Goal: Information Seeking & Learning: Check status

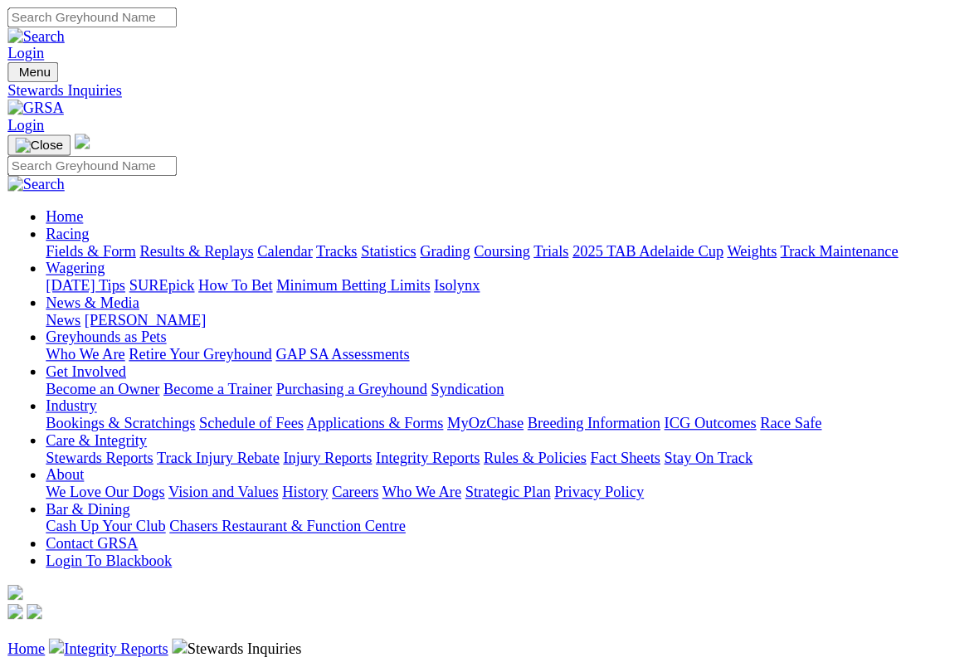
scroll to position [9, 0]
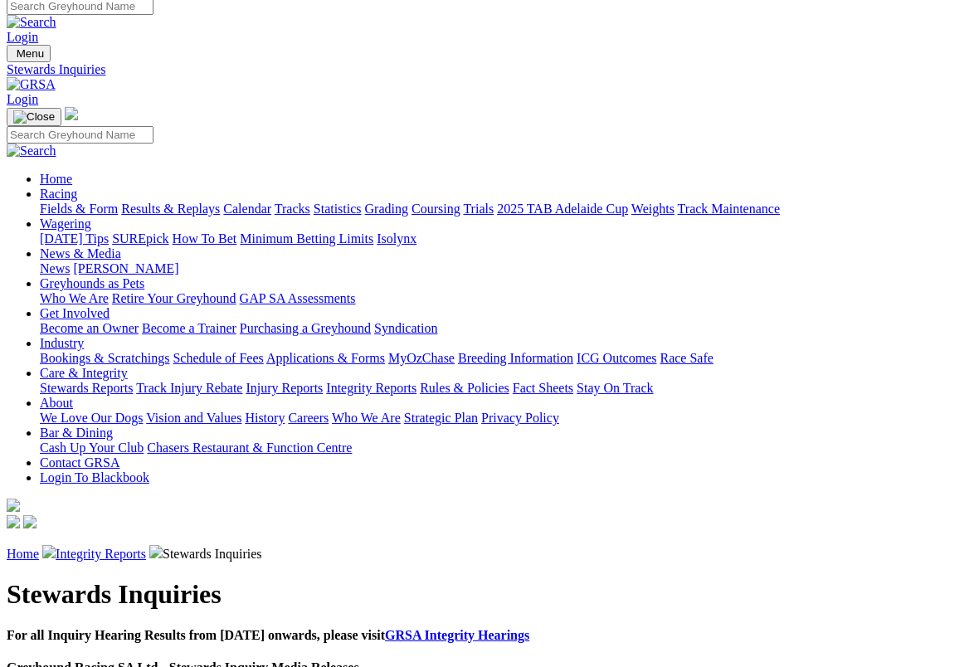
click at [122, 547] on link "Integrity Reports" at bounding box center [101, 554] width 90 height 14
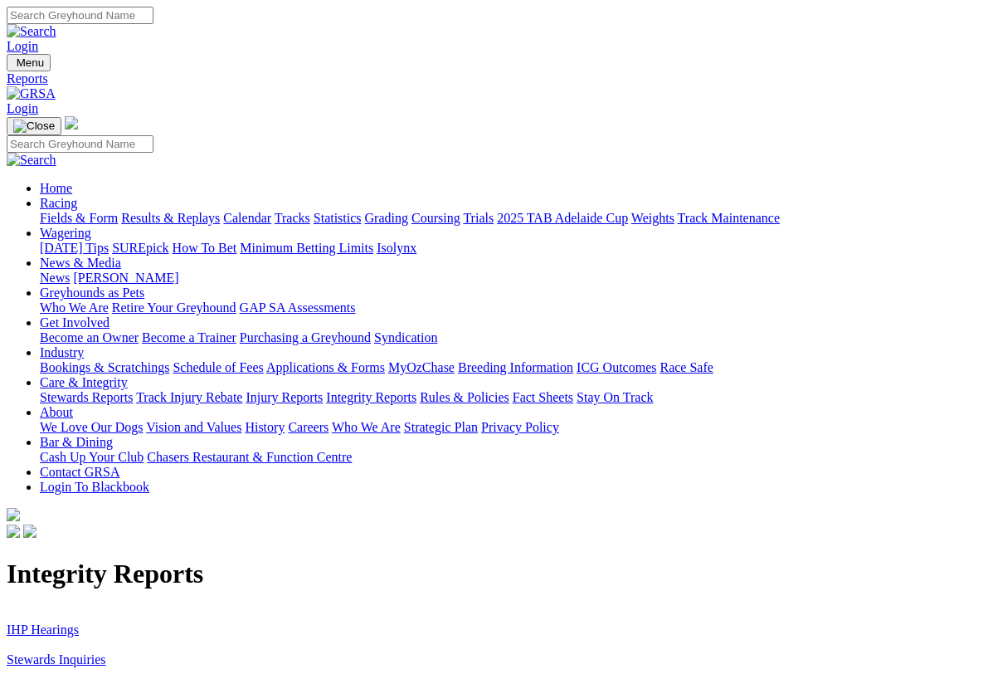
scroll to position [2, 0]
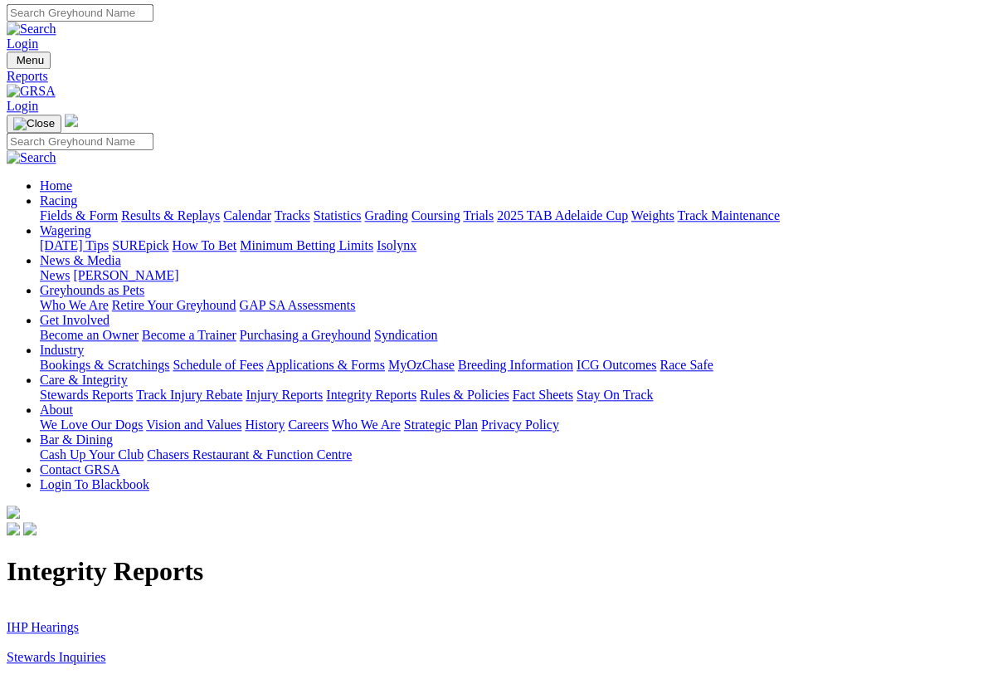
click at [41, 620] on link "IHP Hearings" at bounding box center [43, 627] width 72 height 14
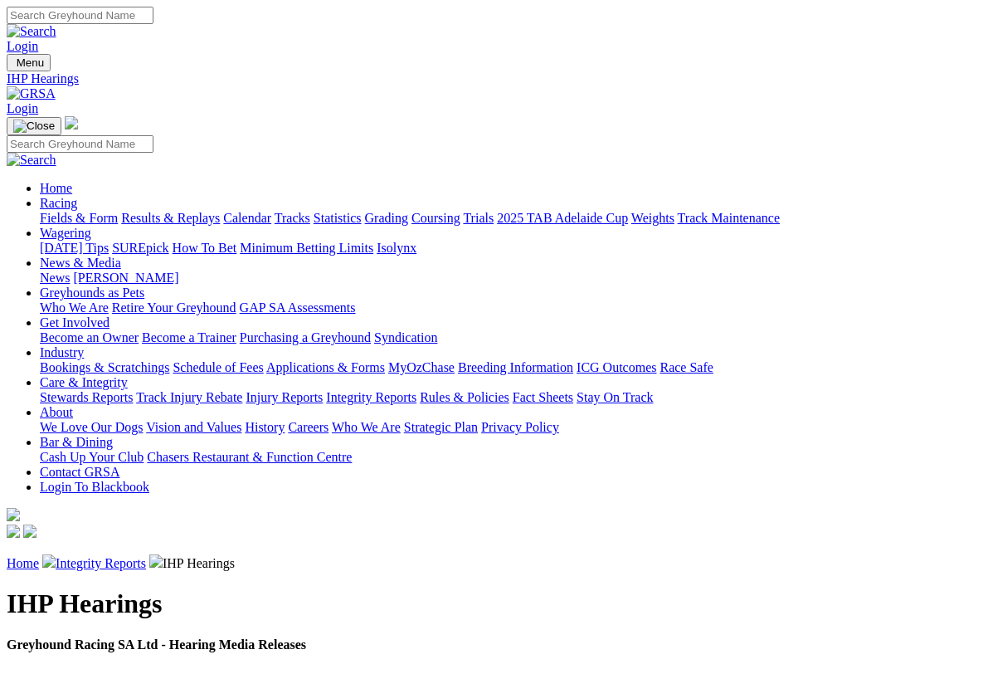
scroll to position [2, 0]
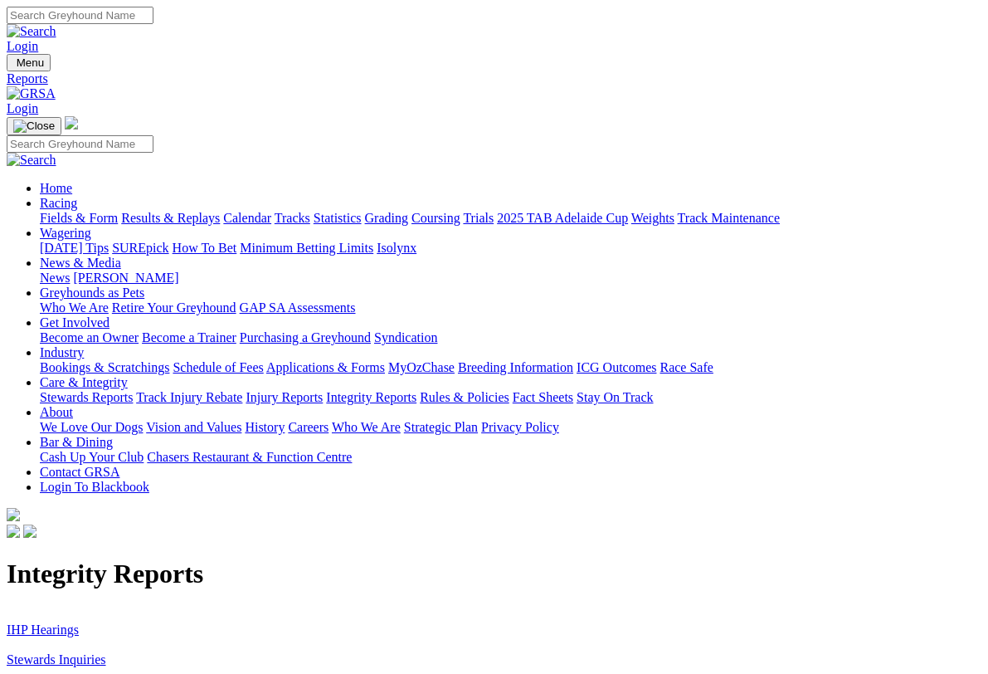
scroll to position [2, 0]
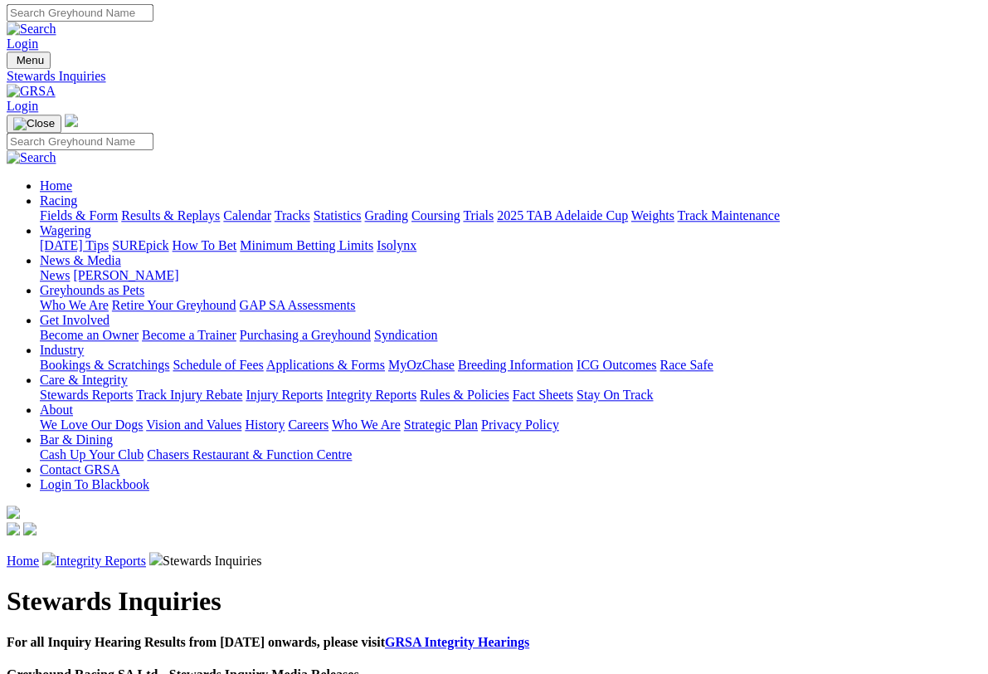
click at [77, 193] on link "Racing" at bounding box center [58, 200] width 37 height 14
click at [64, 208] on link "Fields & Form" at bounding box center [79, 215] width 78 height 14
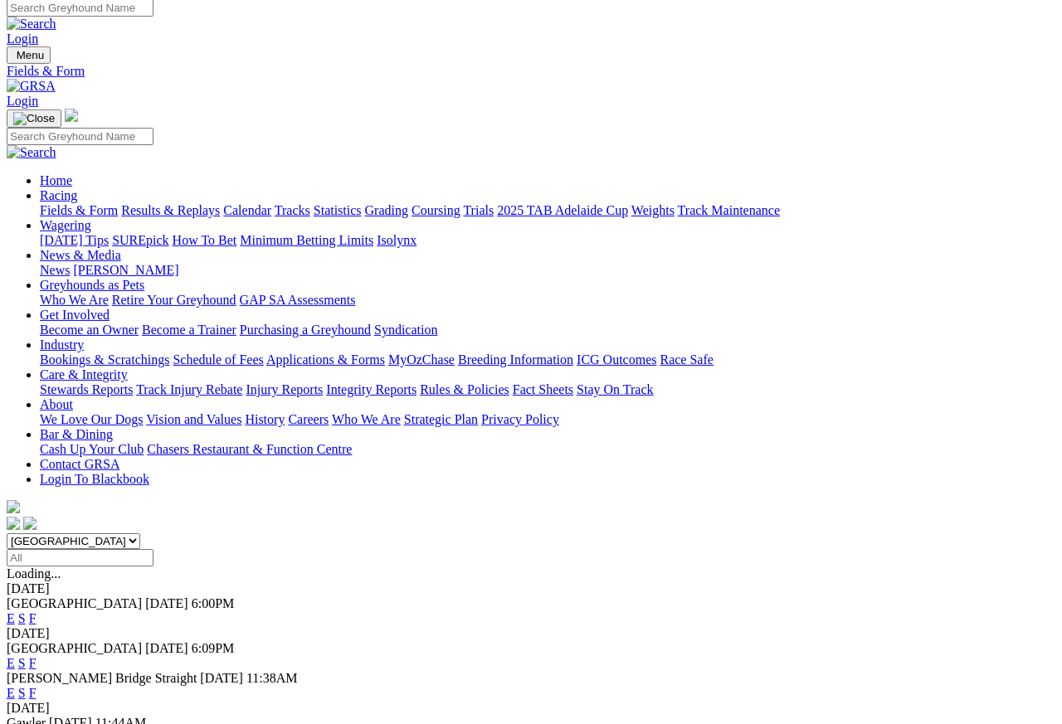
scroll to position [7, 0]
click at [37, 686] on link "F" at bounding box center [32, 693] width 7 height 14
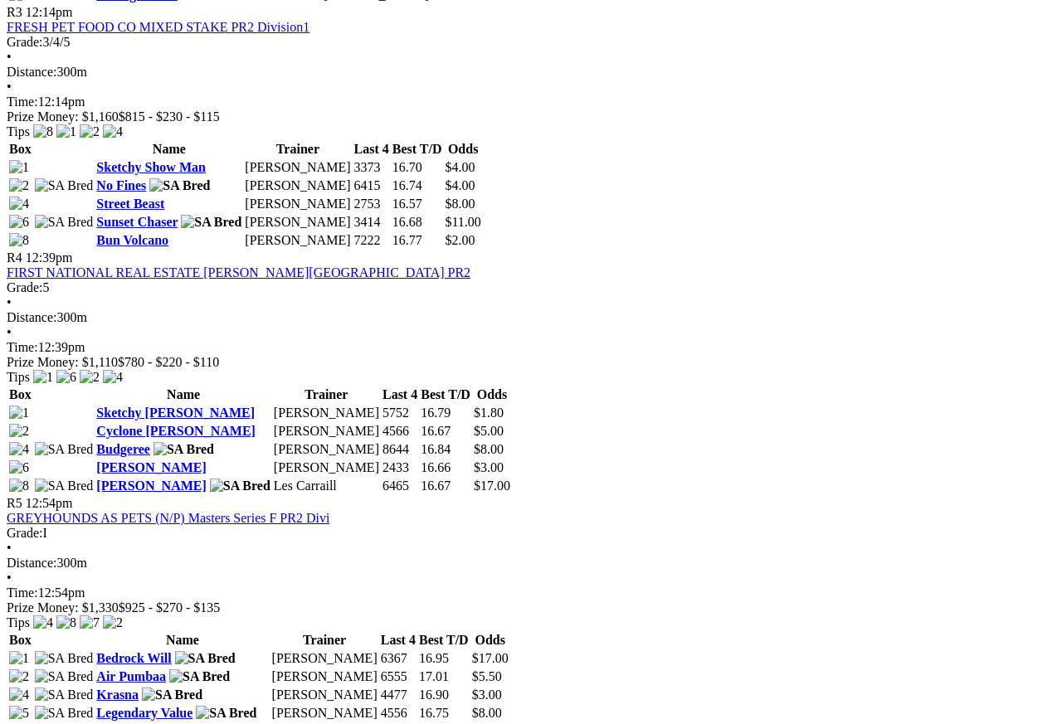
scroll to position [1372, 0]
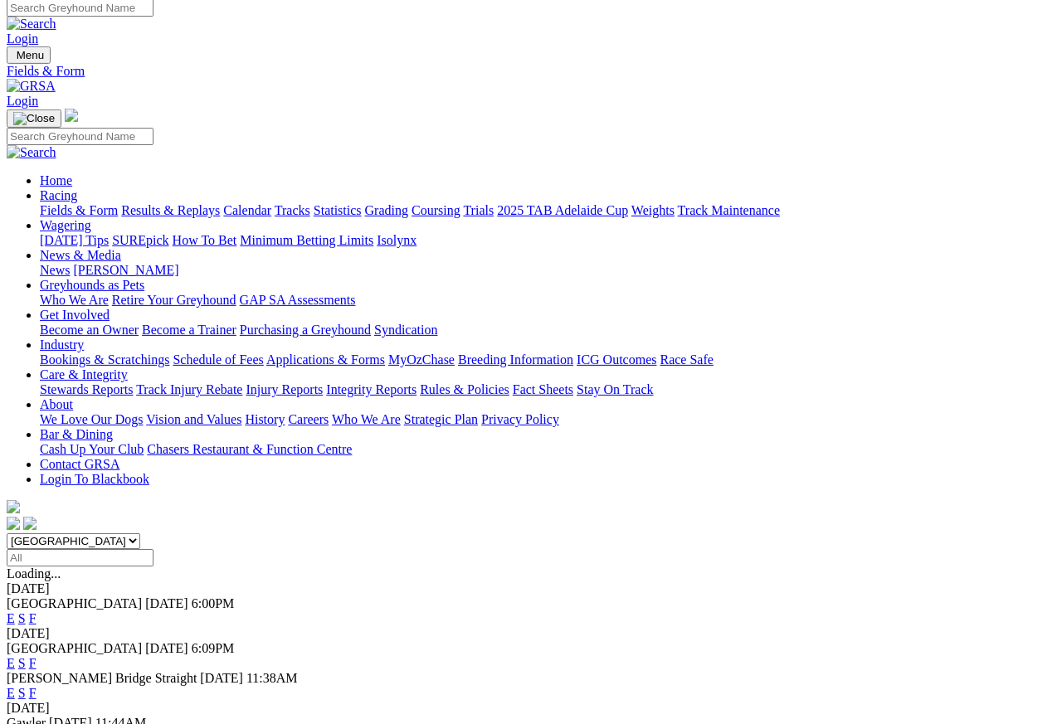
scroll to position [7, 0]
click at [37, 724] on link "F" at bounding box center [32, 738] width 7 height 14
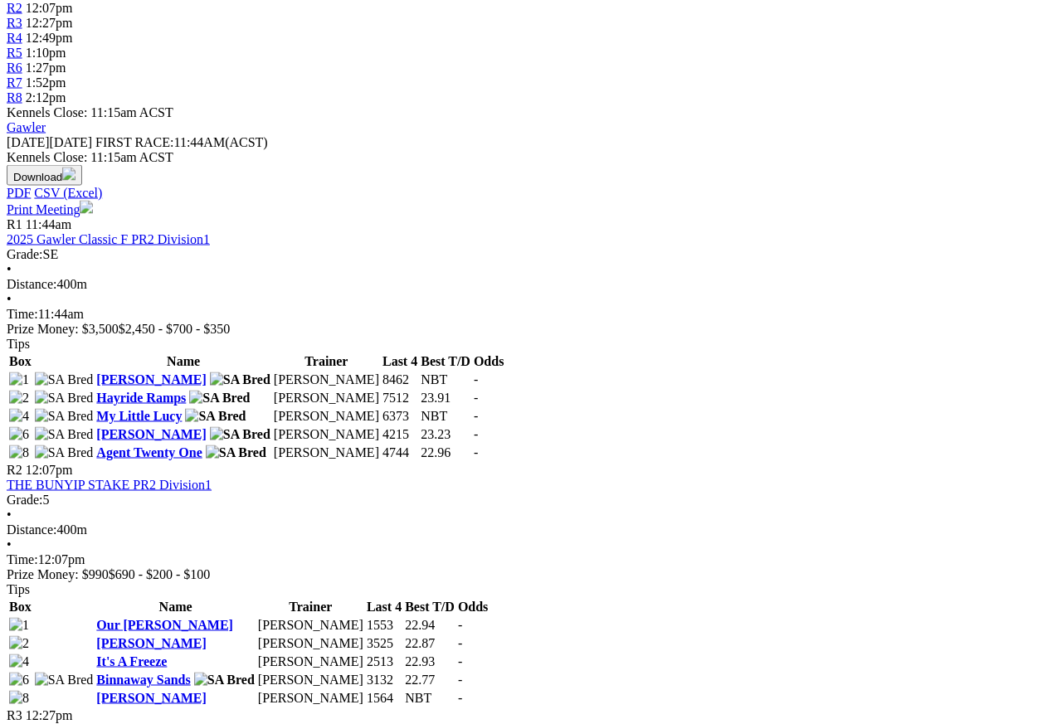
scroll to position [597, 0]
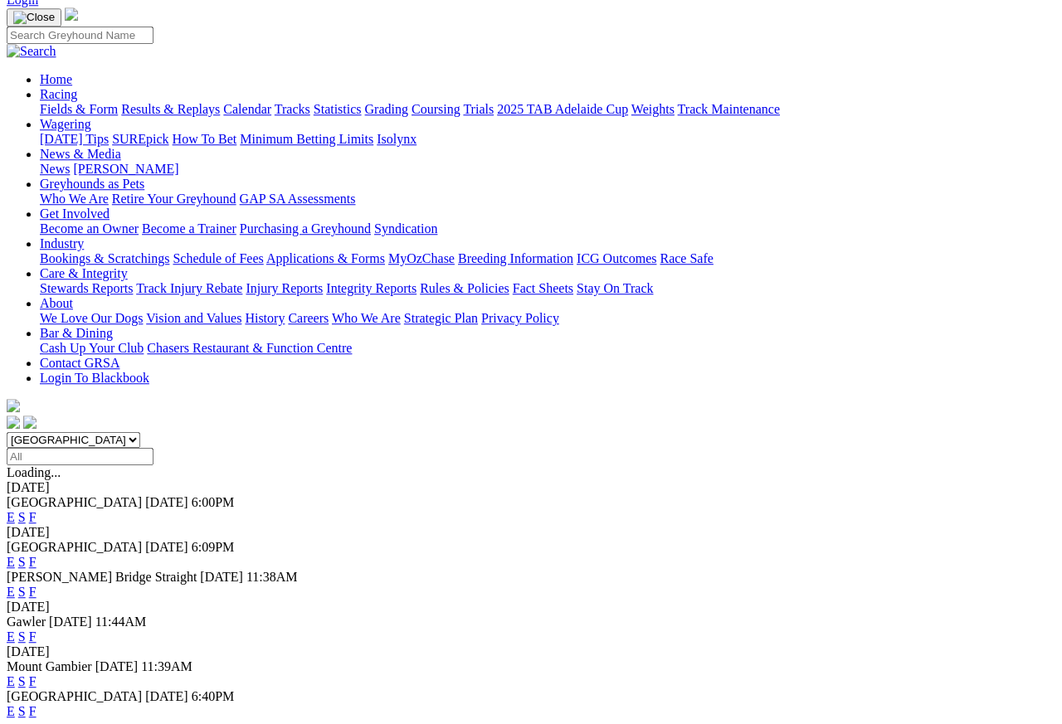
scroll to position [109, 0]
click at [37, 675] on link "F" at bounding box center [32, 682] width 7 height 14
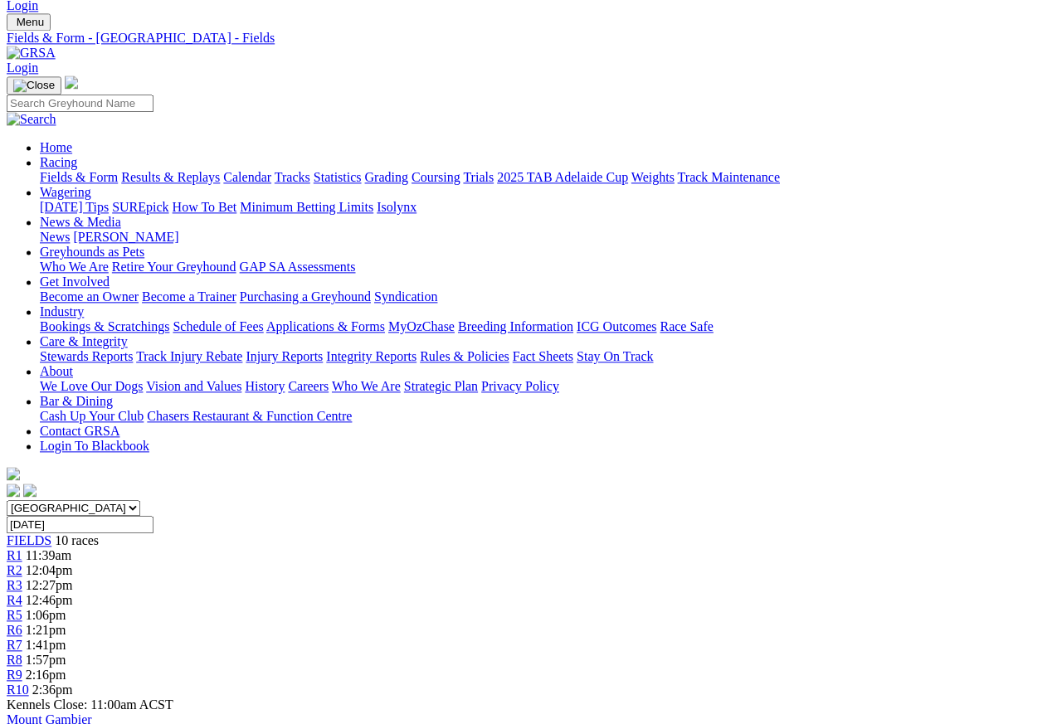
scroll to position [44, 0]
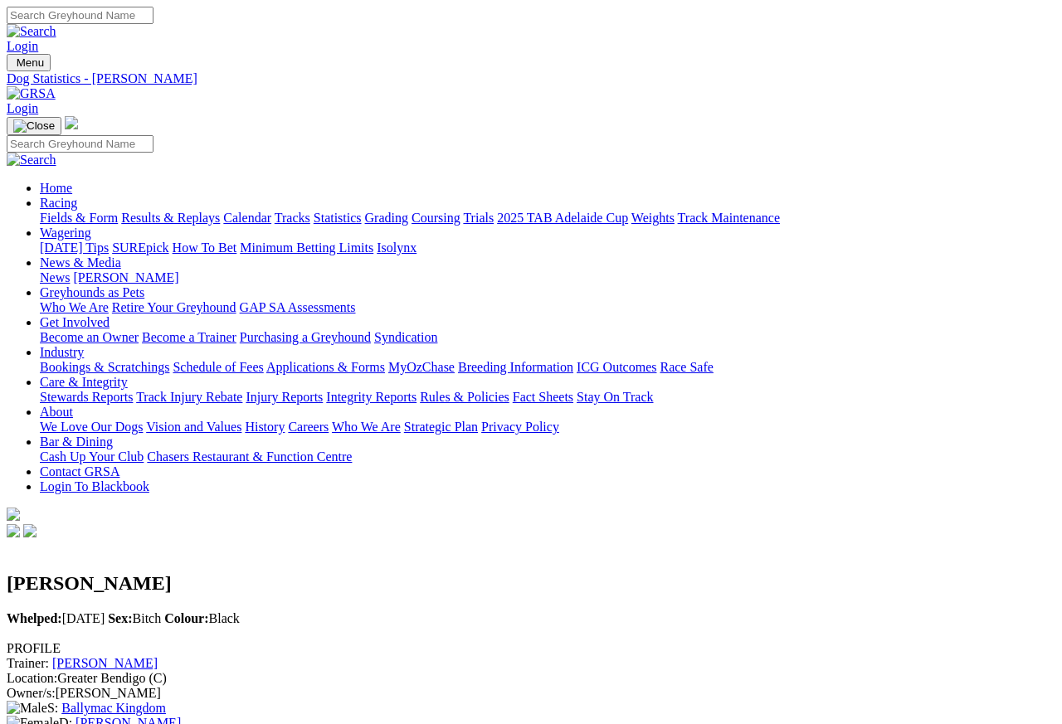
scroll to position [7, 0]
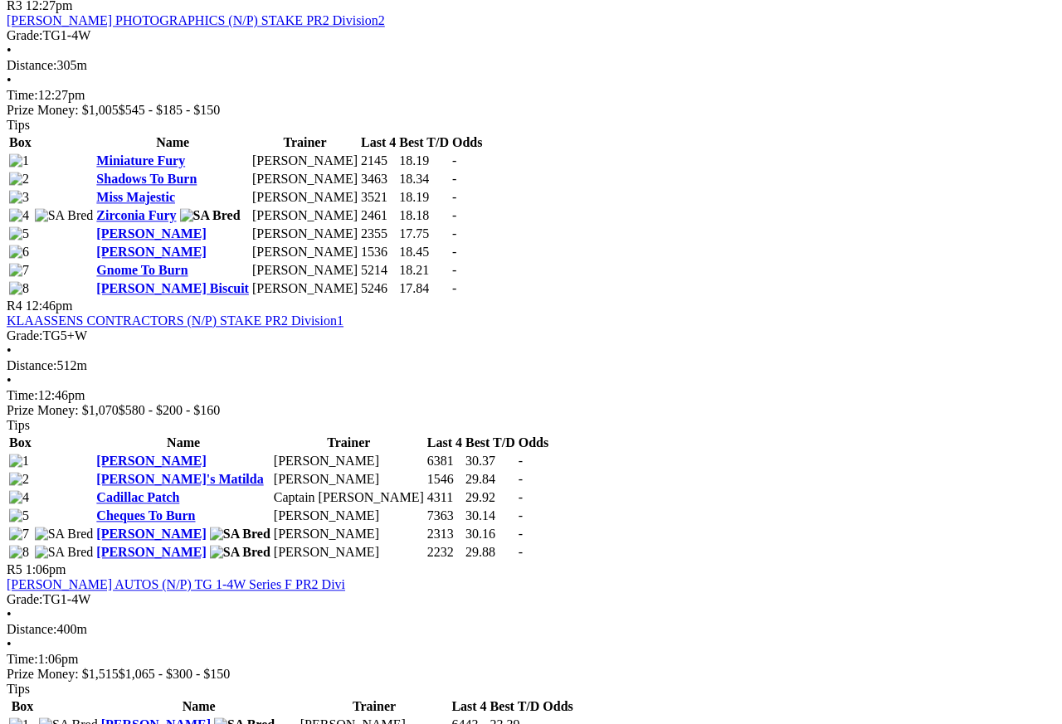
scroll to position [1426, 0]
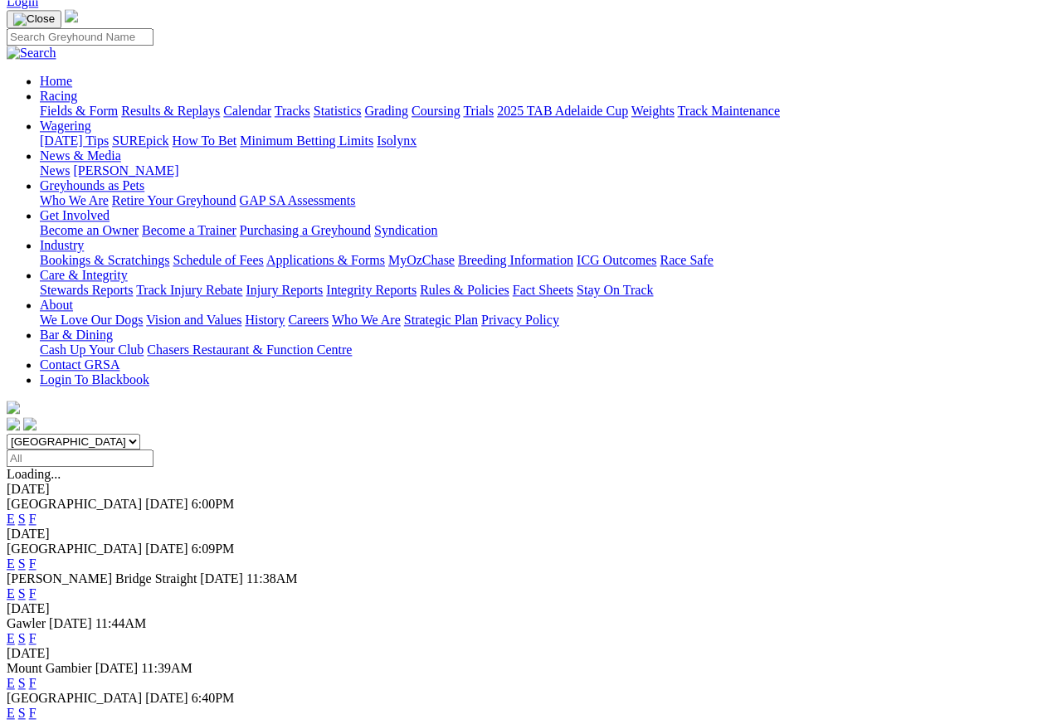
scroll to position [107, 0]
click at [37, 706] on link "F" at bounding box center [32, 713] width 7 height 14
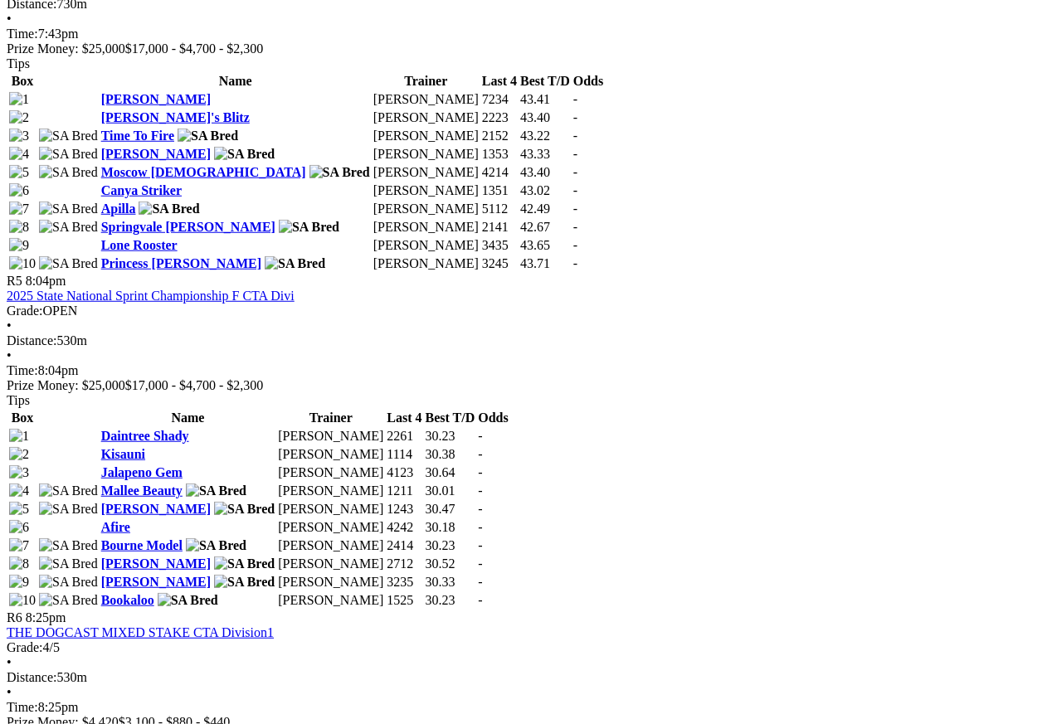
scroll to position [1730, 0]
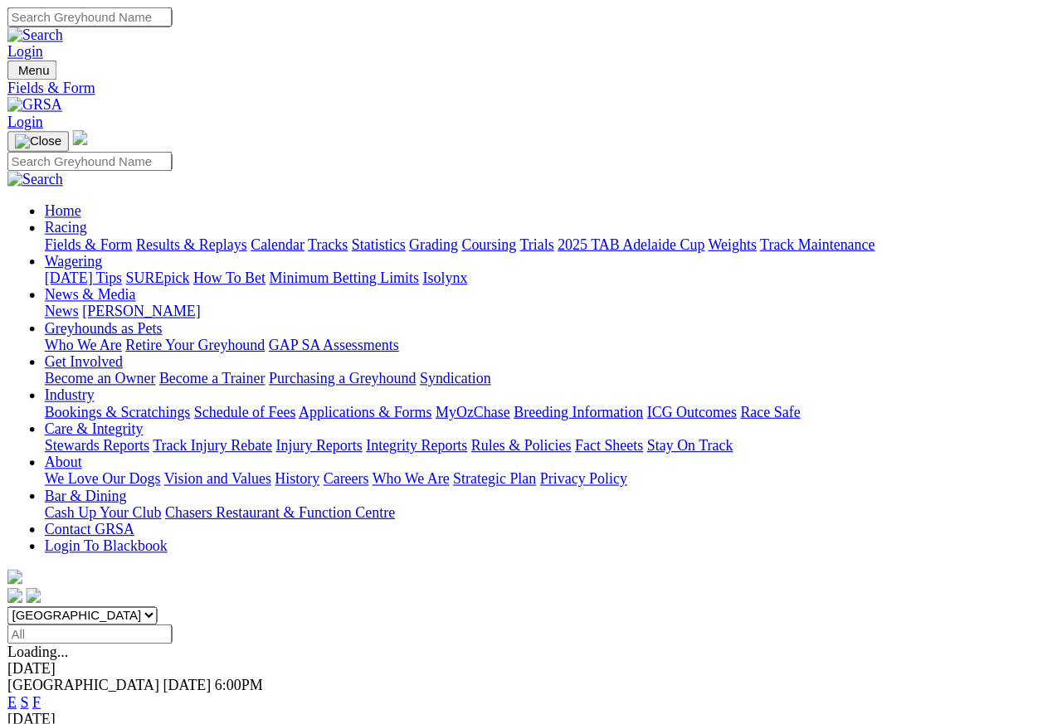
scroll to position [7, 0]
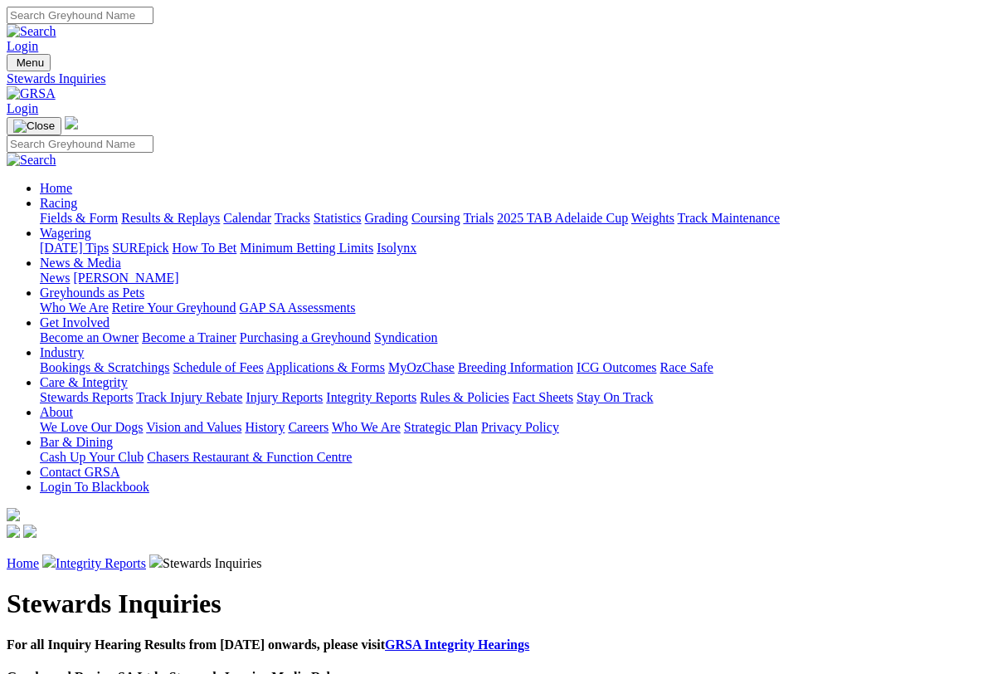
scroll to position [2, 0]
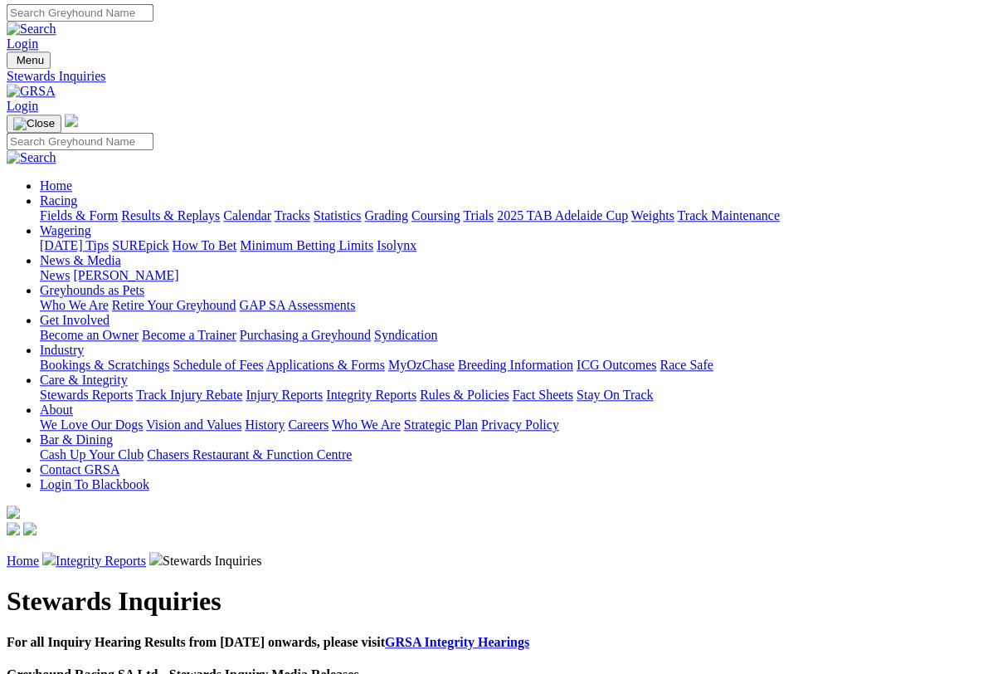
click at [77, 193] on link "Racing" at bounding box center [58, 200] width 37 height 14
click at [202, 208] on link "Results & Replays" at bounding box center [170, 215] width 99 height 14
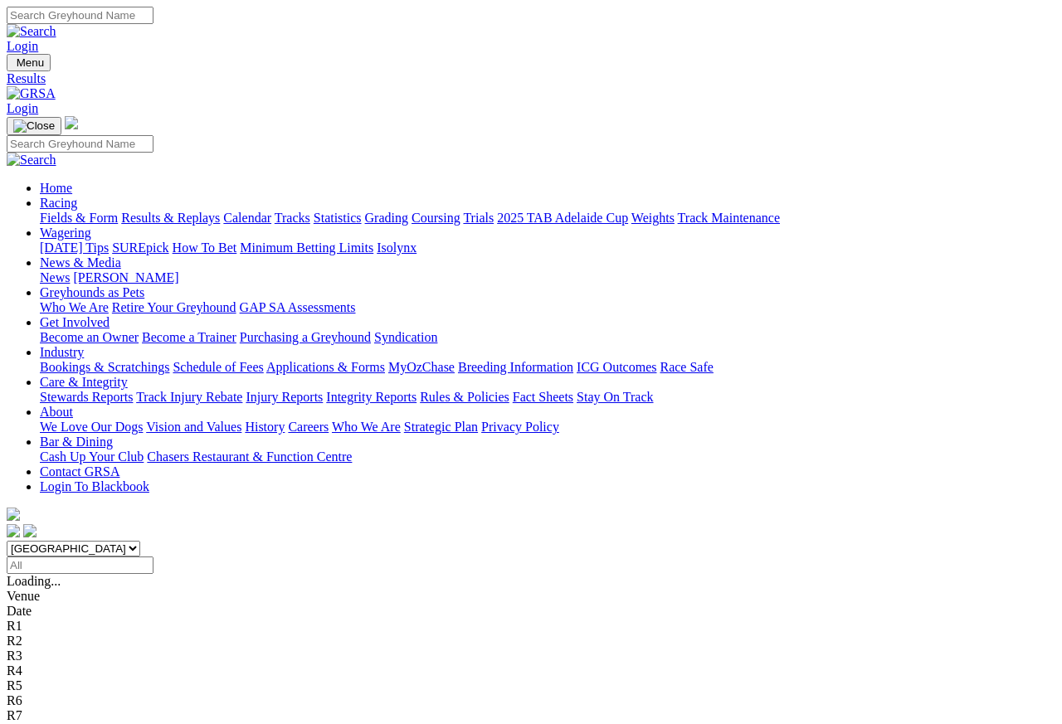
scroll to position [7, 0]
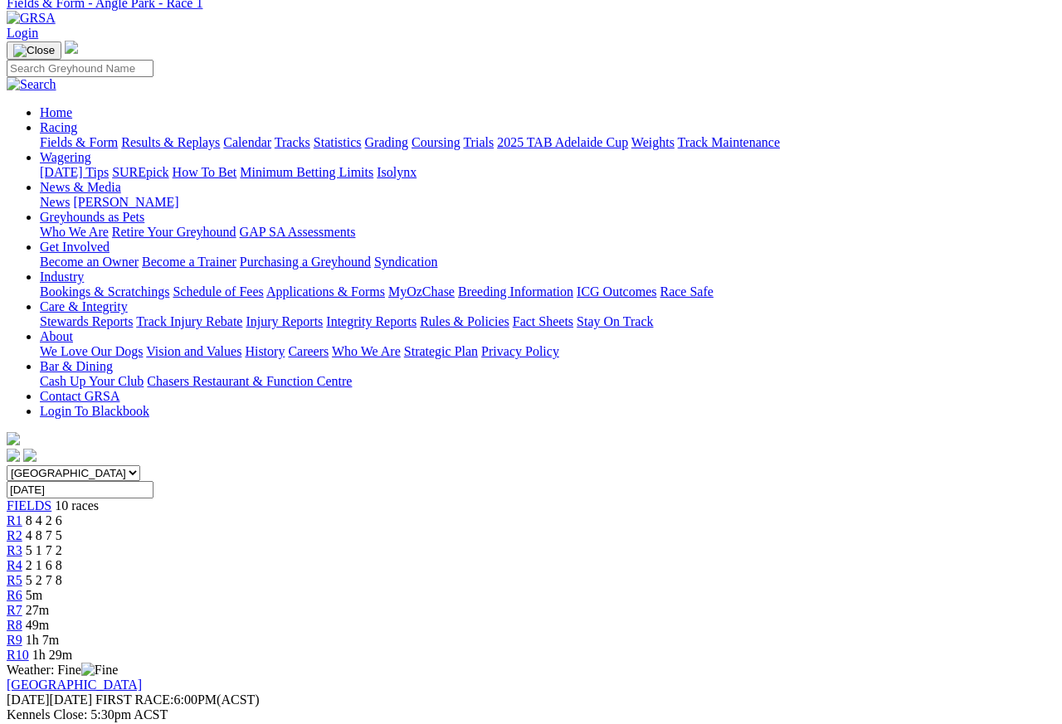
scroll to position [71, 0]
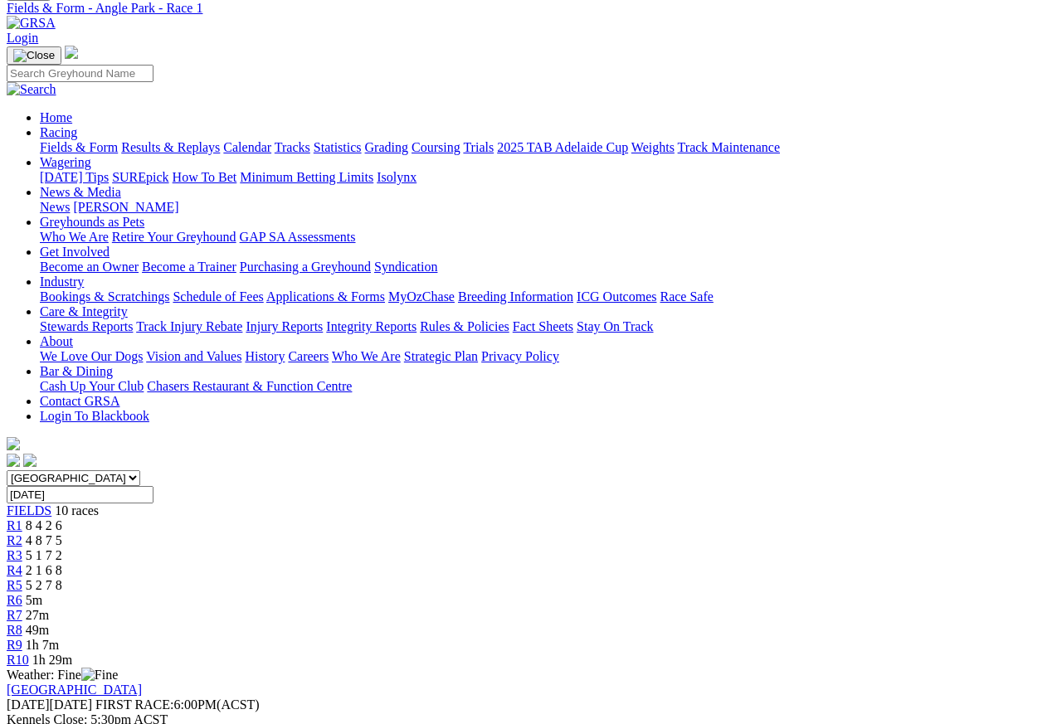
click at [304, 534] on div "R2 4 8 7 5" at bounding box center [531, 541] width 1049 height 15
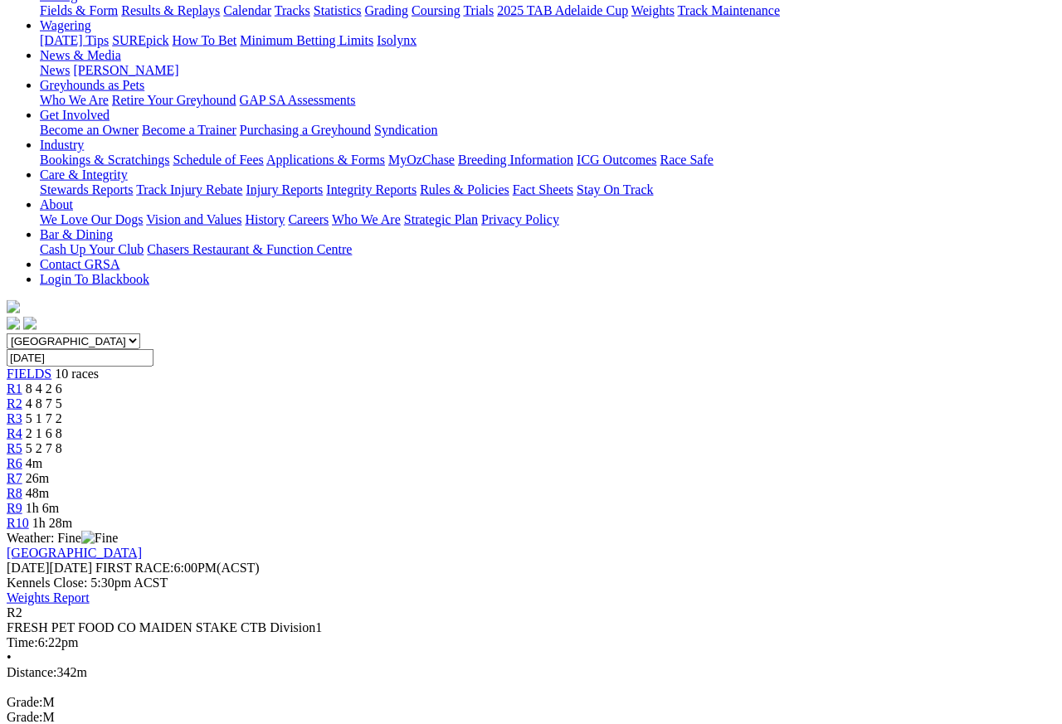
scroll to position [208, 0]
click at [62, 411] on span "5 1 7 2" at bounding box center [44, 418] width 37 height 14
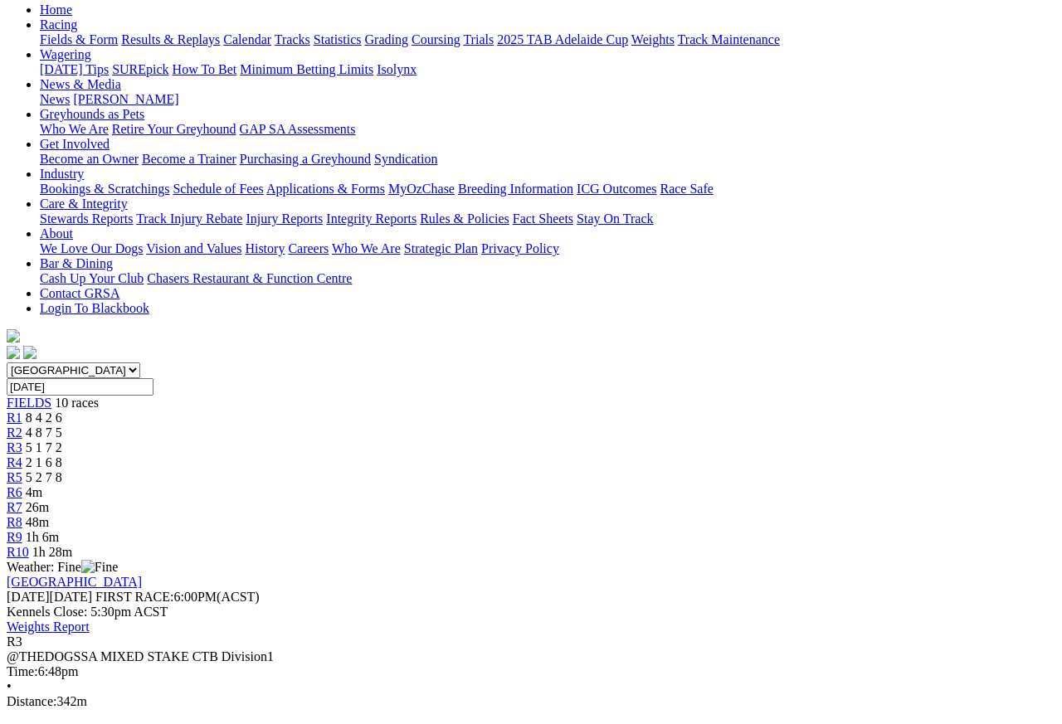
scroll to position [175, 0]
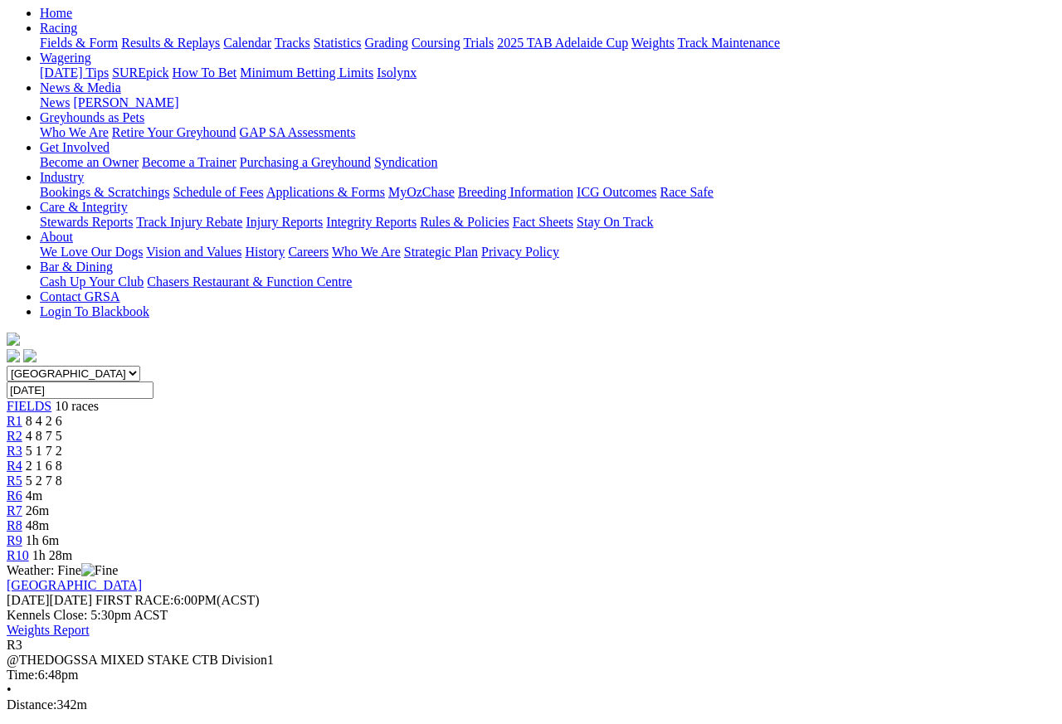
click at [62, 459] on span "2 1 6 8" at bounding box center [44, 466] width 37 height 14
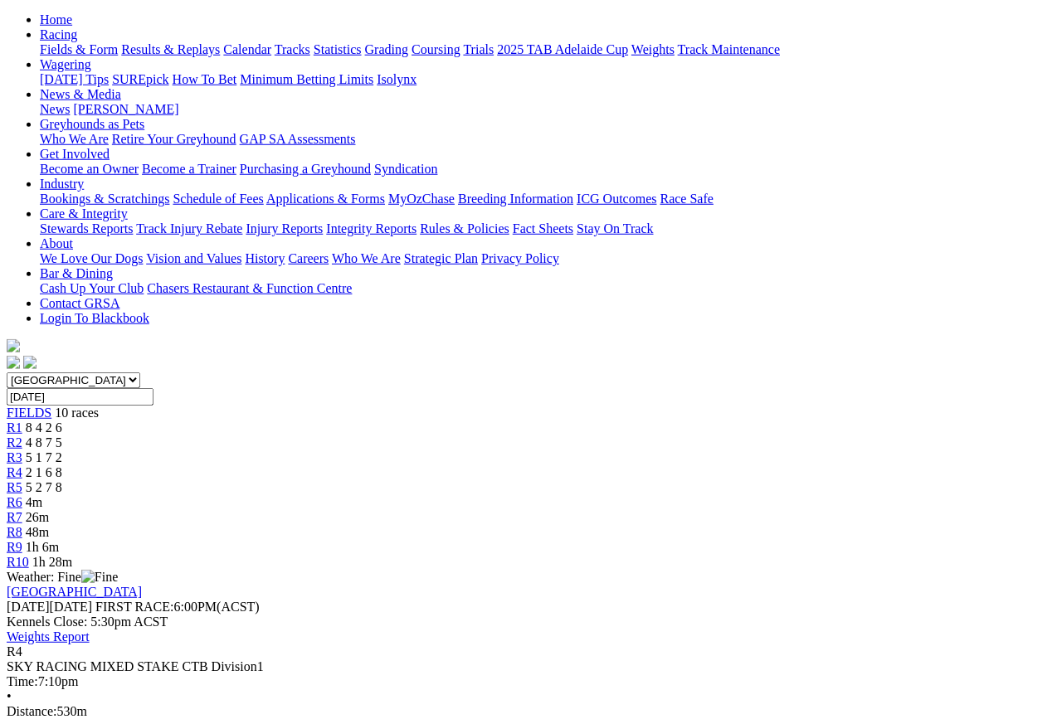
scroll to position [171, 0]
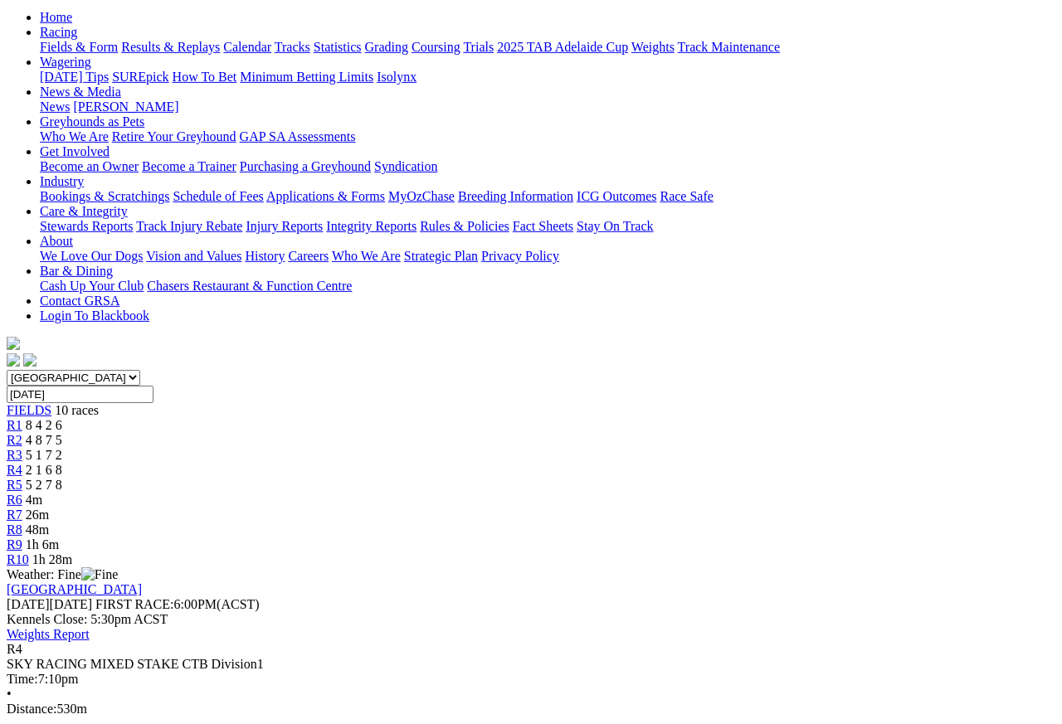
click at [62, 478] on span "5 2 7 8" at bounding box center [44, 485] width 37 height 14
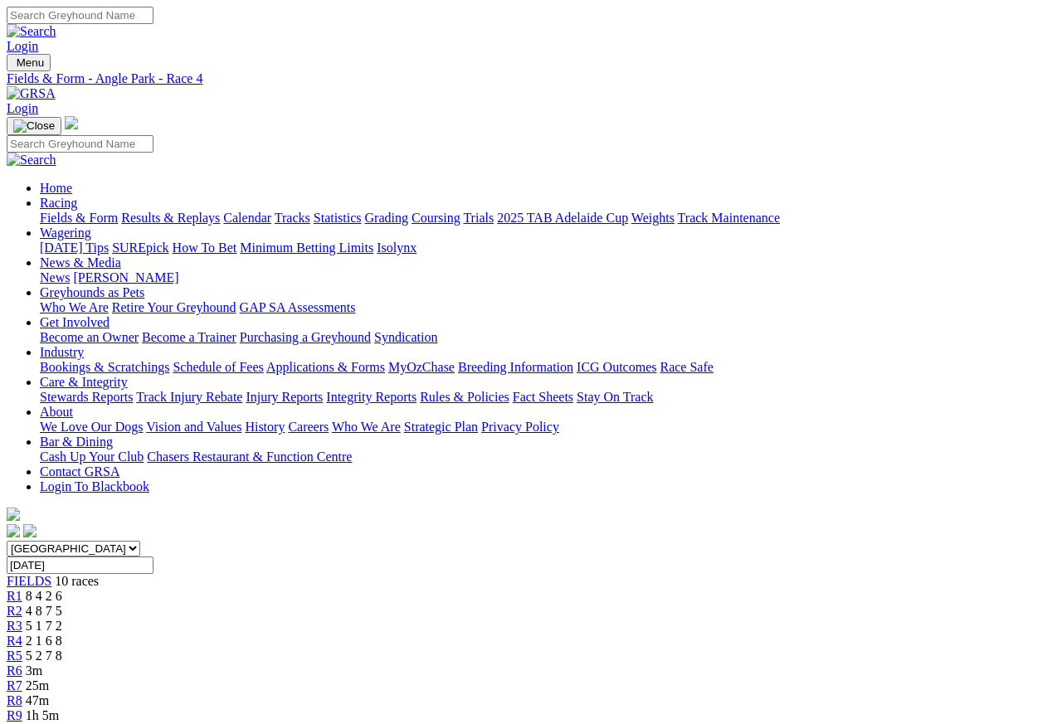
scroll to position [7, 0]
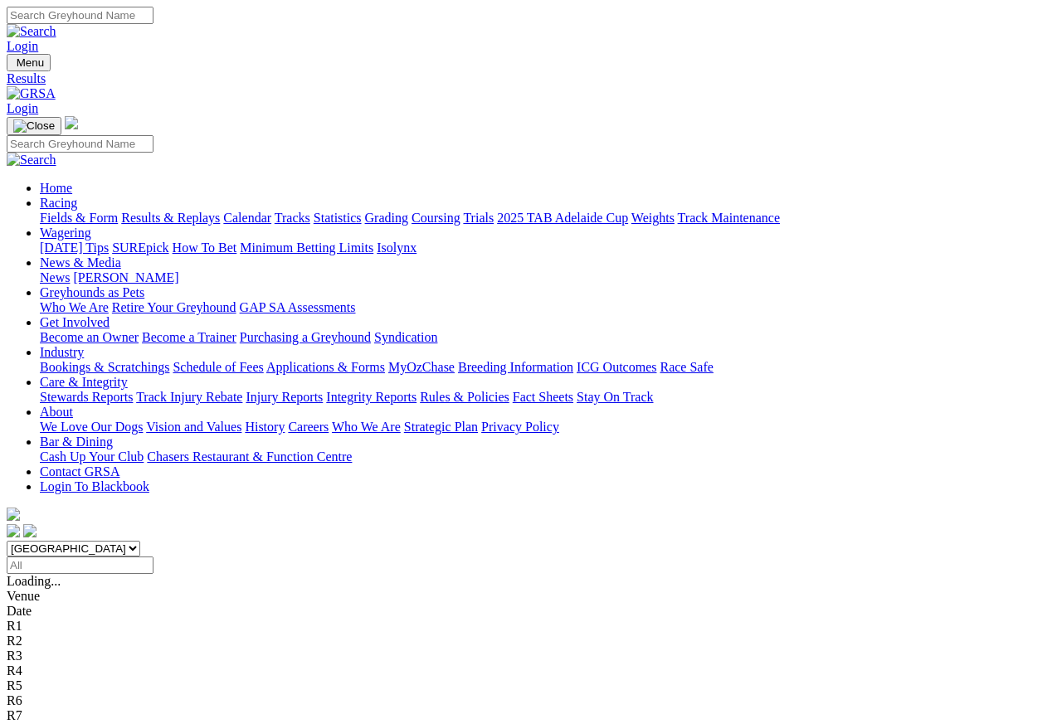
scroll to position [7, 0]
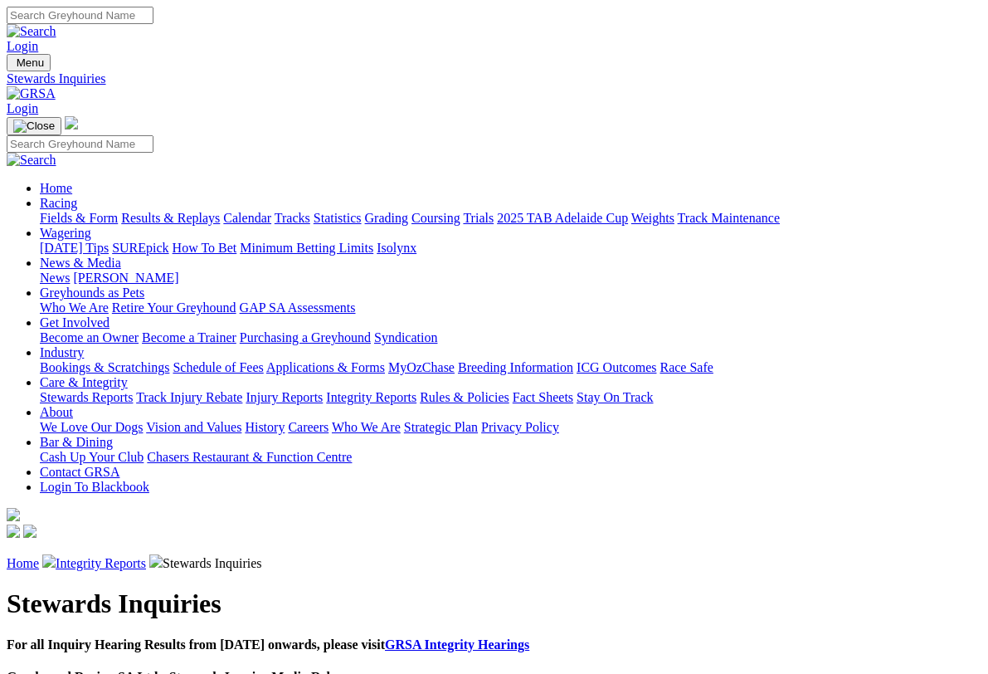
scroll to position [2, 0]
